Goal: Information Seeking & Learning: Learn about a topic

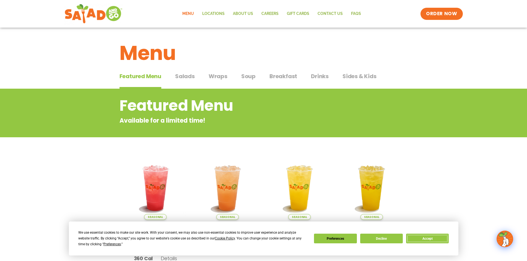
click at [441, 239] on button "Accept" at bounding box center [427, 239] width 43 height 10
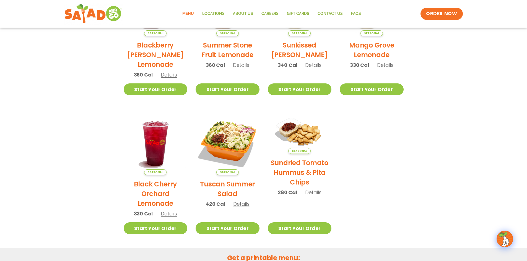
scroll to position [194, 0]
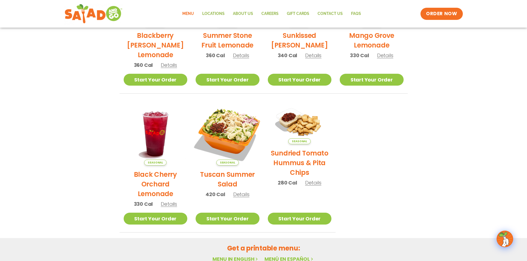
click at [233, 141] on img at bounding box center [227, 133] width 75 height 75
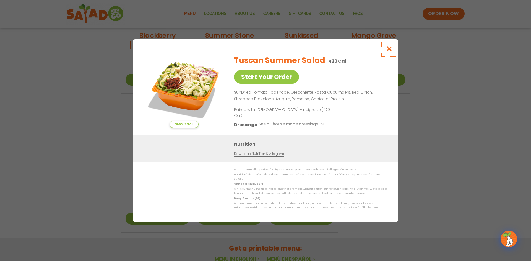
click at [387, 52] on icon "Close modal" at bounding box center [389, 49] width 7 height 6
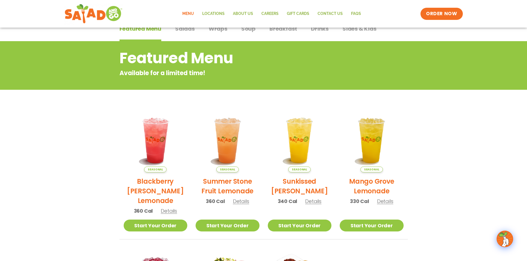
scroll to position [0, 0]
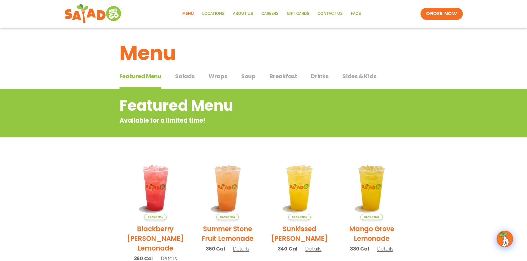
click at [193, 76] on span "Salads" at bounding box center [185, 76] width 20 height 8
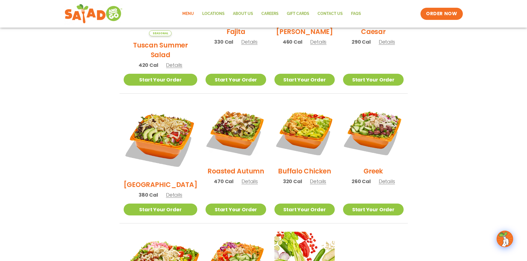
scroll to position [277, 0]
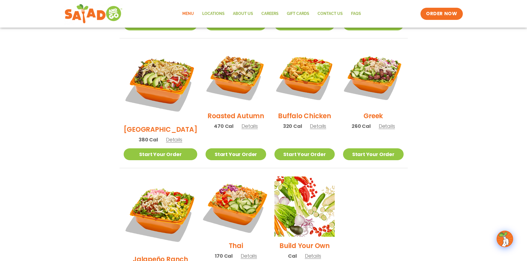
click at [218, 180] on img at bounding box center [235, 207] width 71 height 71
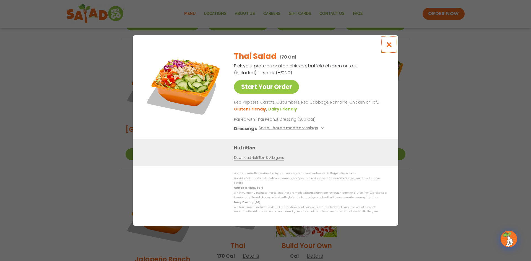
click at [389, 45] on icon "Close modal" at bounding box center [389, 45] width 7 height 6
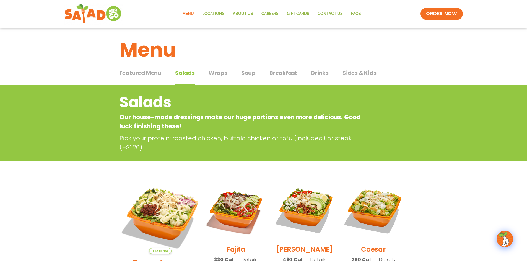
scroll to position [0, 0]
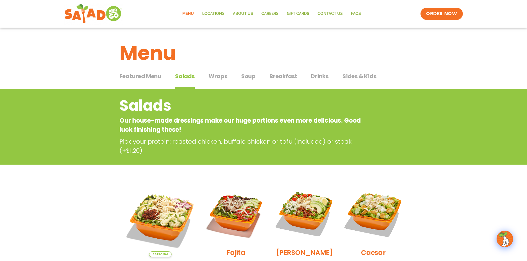
click at [250, 75] on span "Soup" at bounding box center [248, 76] width 14 height 8
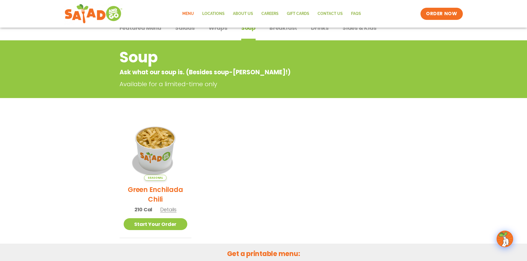
scroll to position [28, 0]
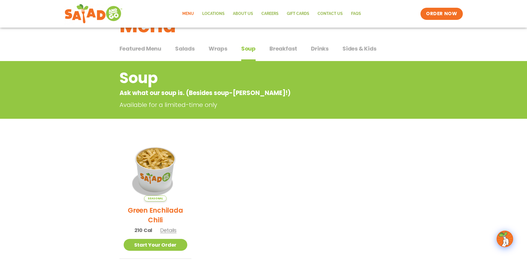
click at [276, 45] on span "Breakfast" at bounding box center [284, 49] width 28 height 8
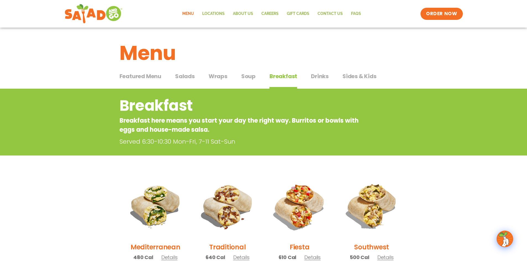
click at [220, 81] on button "Wraps Wraps" at bounding box center [218, 80] width 19 height 17
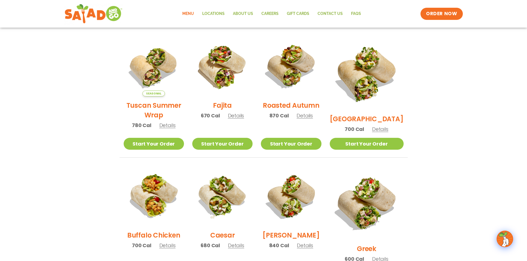
scroll to position [28, 0]
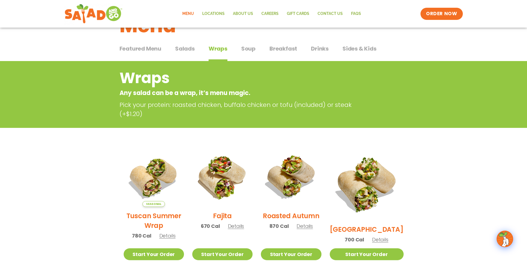
click at [190, 50] on span "Salads" at bounding box center [185, 49] width 20 height 8
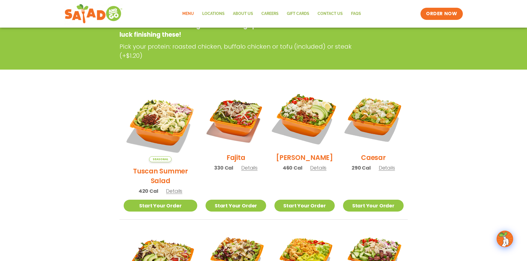
scroll to position [111, 0]
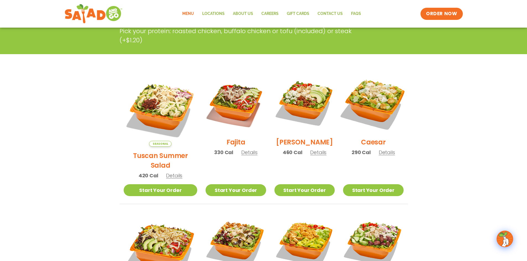
click at [367, 107] on img at bounding box center [373, 103] width 71 height 71
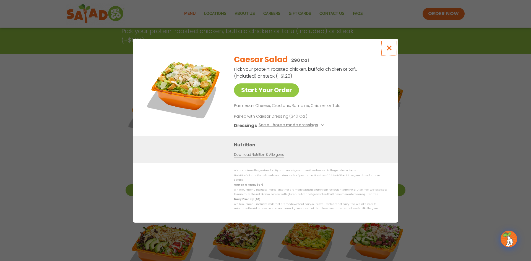
click at [394, 48] on button "Close modal" at bounding box center [389, 48] width 18 height 19
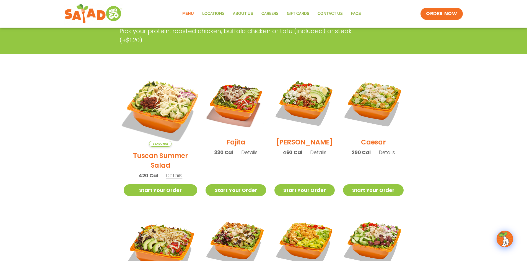
click at [153, 105] on img at bounding box center [160, 110] width 87 height 87
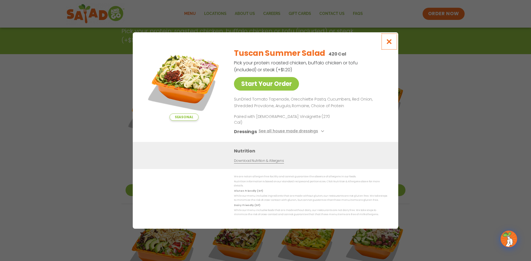
click at [389, 45] on icon "Close modal" at bounding box center [389, 42] width 7 height 6
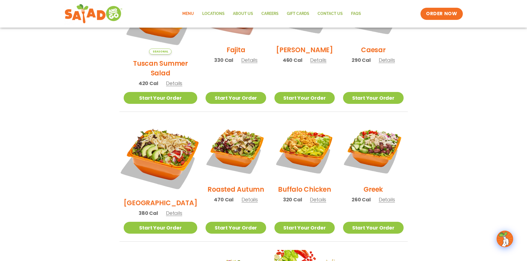
scroll to position [166, 0]
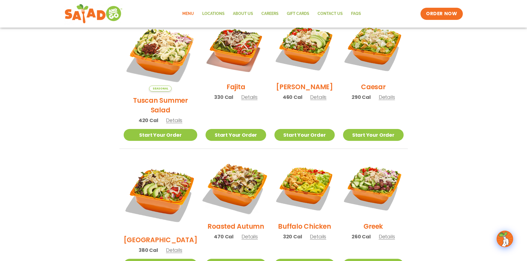
click at [250, 180] on img at bounding box center [235, 187] width 71 height 71
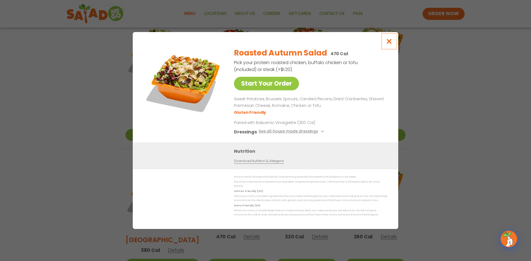
click at [391, 44] on icon "Close modal" at bounding box center [389, 41] width 7 height 6
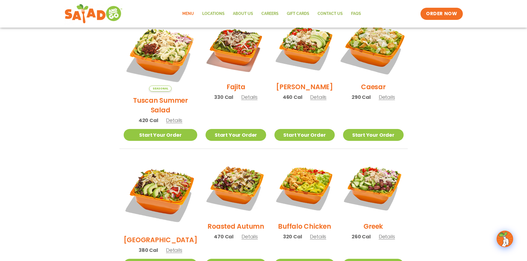
click at [378, 60] on img at bounding box center [373, 47] width 71 height 71
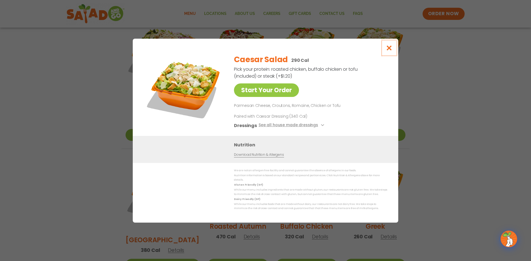
click at [390, 48] on icon "Close modal" at bounding box center [389, 48] width 7 height 6
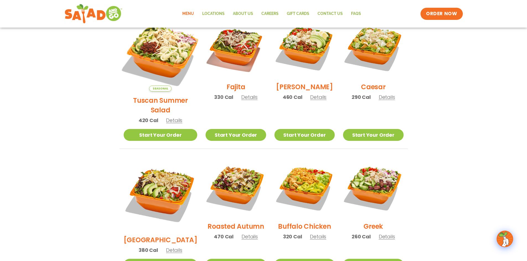
click at [150, 52] on img at bounding box center [160, 54] width 87 height 87
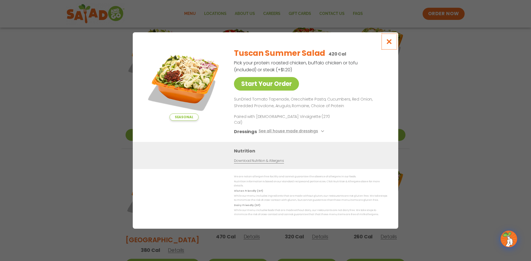
click at [391, 45] on icon "Close modal" at bounding box center [389, 42] width 7 height 6
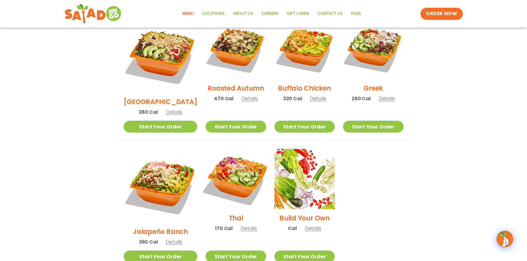
scroll to position [277, 0]
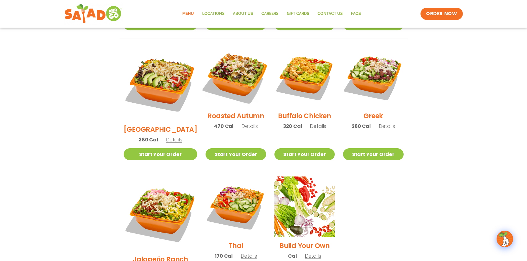
click at [224, 65] on img at bounding box center [235, 77] width 71 height 71
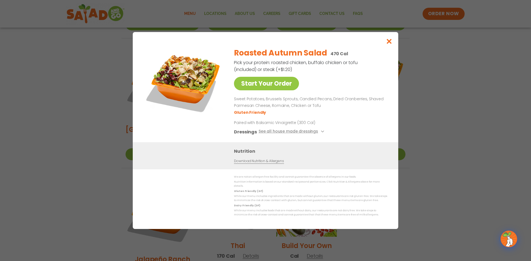
click at [56, 167] on div "Start Your Order Roasted Autumn Salad 470 Cal Pick your protein: roasted chicke…" at bounding box center [265, 130] width 531 height 261
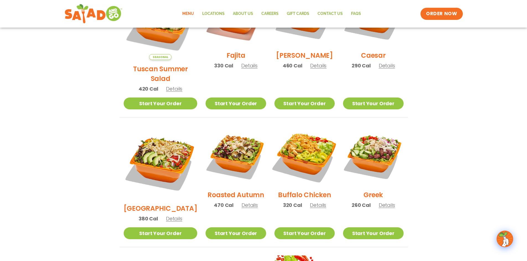
scroll to position [166, 0]
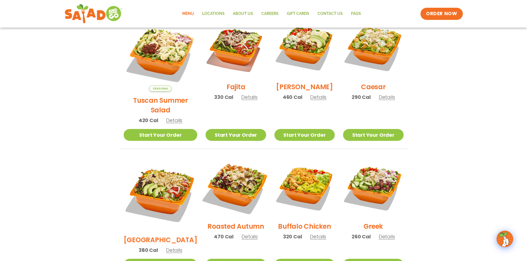
click at [235, 169] on img at bounding box center [235, 187] width 71 height 71
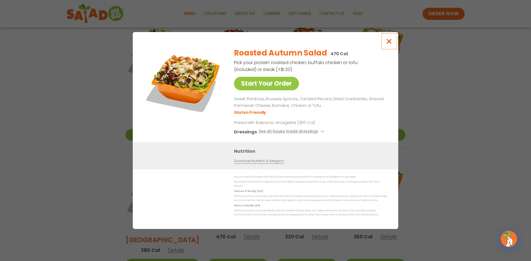
click at [392, 40] on button "Close modal" at bounding box center [389, 41] width 18 height 19
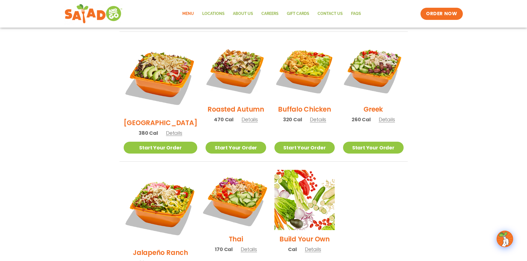
scroll to position [249, 0]
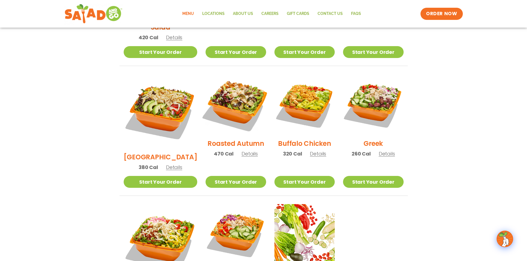
click at [234, 108] on img at bounding box center [235, 104] width 71 height 71
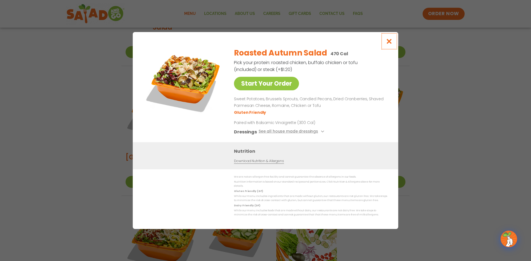
click at [390, 43] on icon "Close modal" at bounding box center [389, 41] width 7 height 6
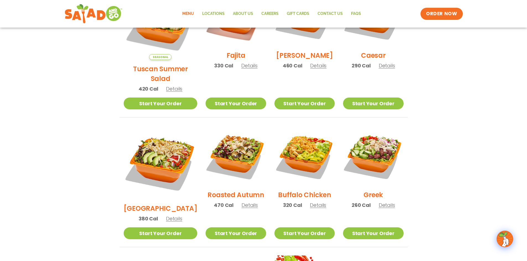
scroll to position [194, 0]
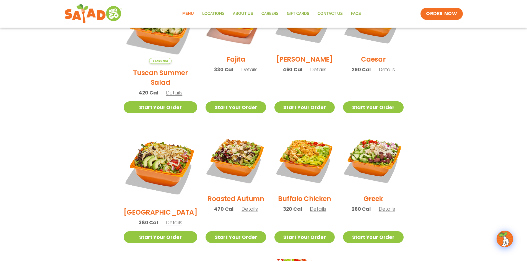
click at [189, 13] on link "Menu" at bounding box center [188, 13] width 20 height 13
